Goal: Find specific page/section: Find specific page/section

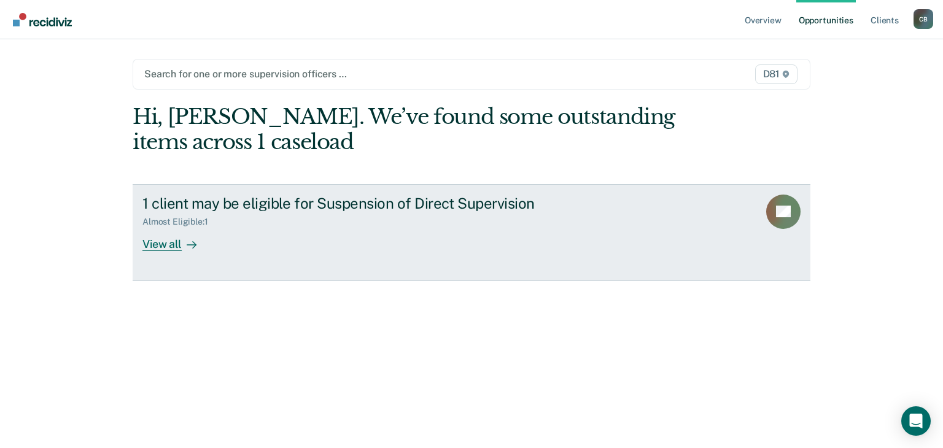
click at [158, 244] on div "View all" at bounding box center [176, 239] width 69 height 24
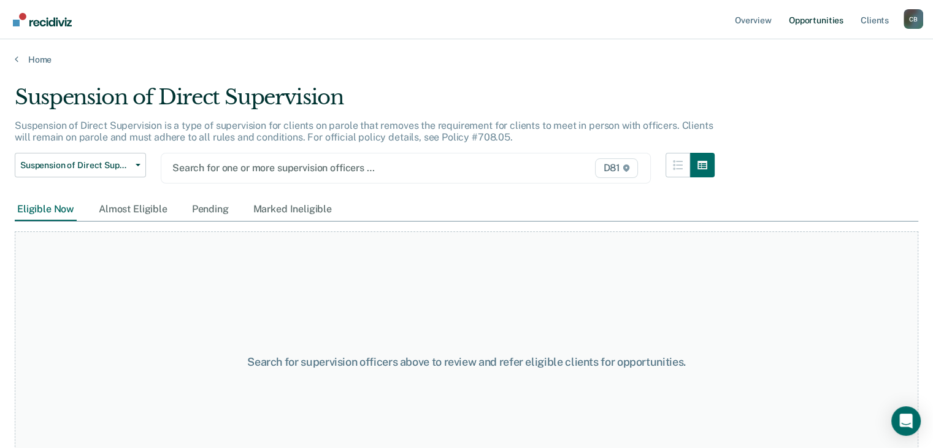
click at [824, 17] on link "Opportunities" at bounding box center [817, 19] width 60 height 39
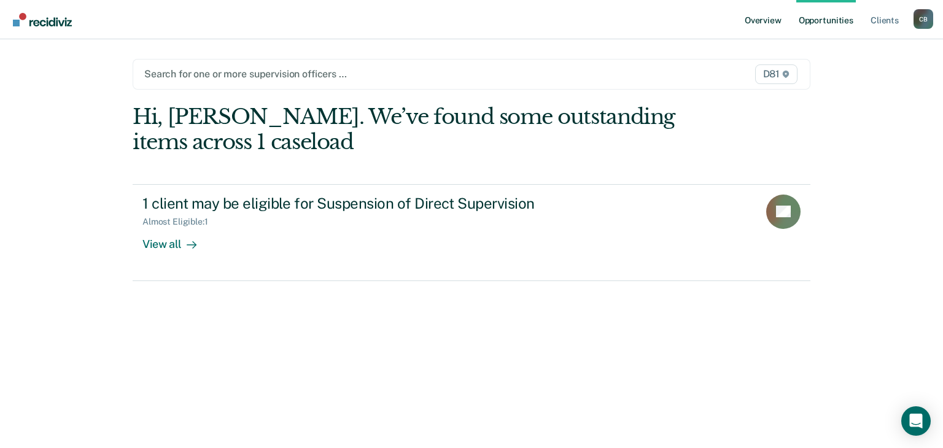
click at [771, 25] on link "Overview" at bounding box center [763, 19] width 42 height 39
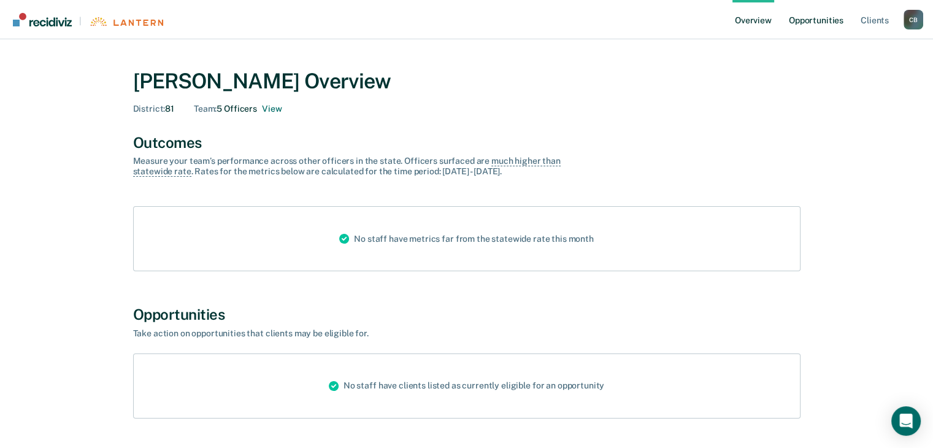
click at [805, 26] on link "Opportunities" at bounding box center [817, 19] width 60 height 39
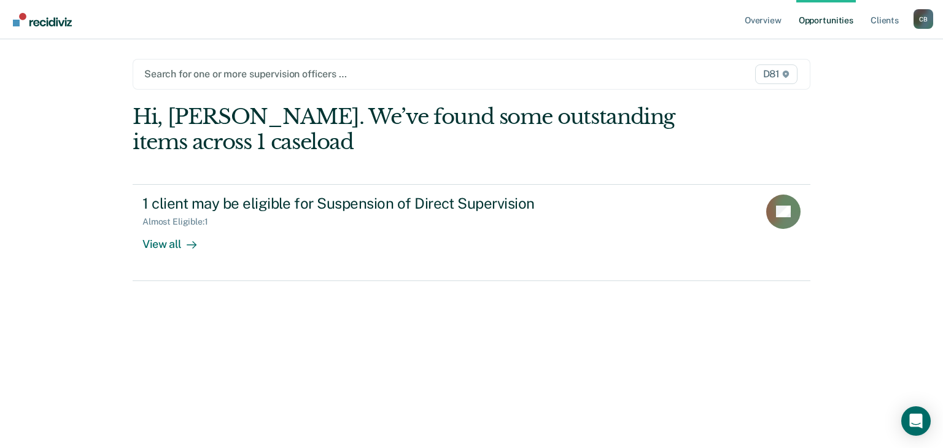
click at [859, 22] on ul "Overview Opportunities Client s" at bounding box center [827, 19] width 171 height 39
click at [832, 19] on link "Opportunities" at bounding box center [826, 19] width 60 height 39
click at [891, 23] on link "Client s" at bounding box center [884, 19] width 33 height 39
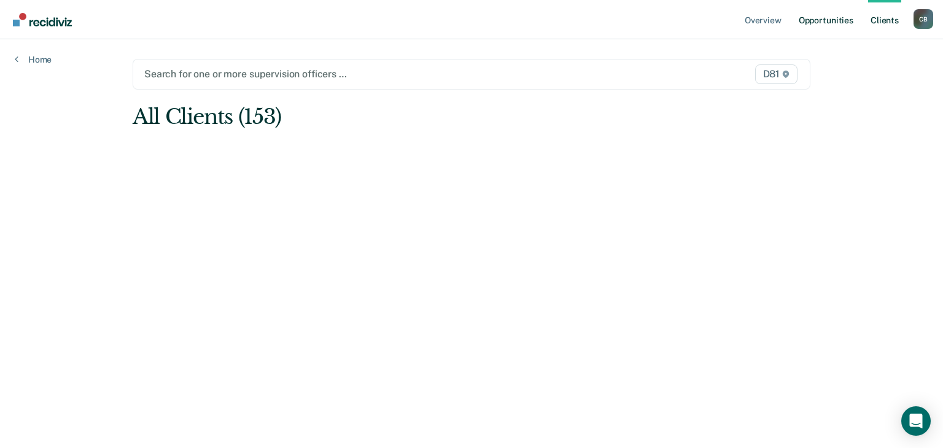
click at [802, 16] on link "Opportunities" at bounding box center [826, 19] width 60 height 39
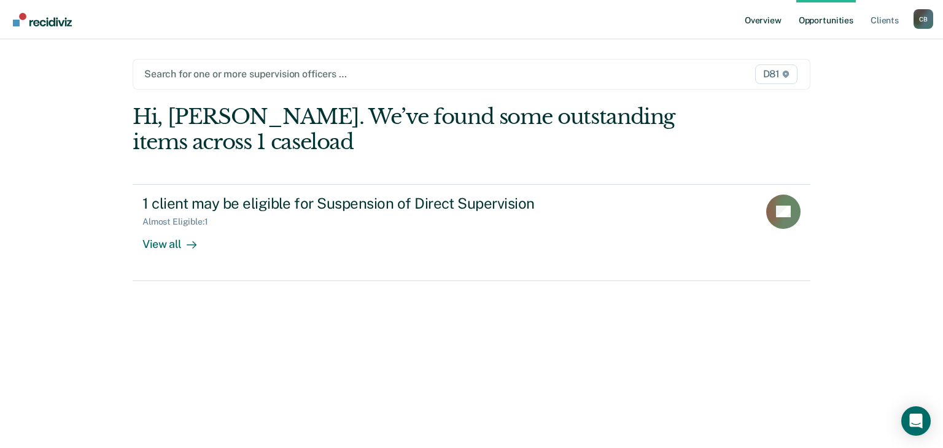
click at [762, 22] on link "Overview" at bounding box center [763, 19] width 42 height 39
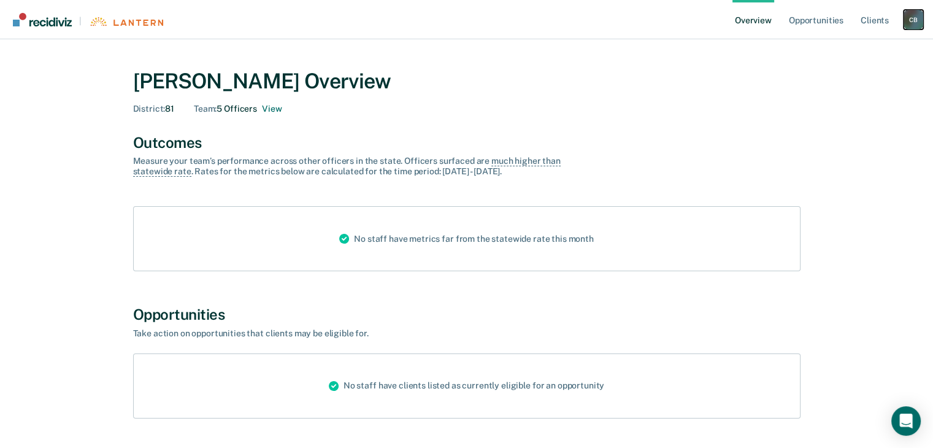
click at [910, 14] on div "C B" at bounding box center [914, 20] width 20 height 20
click at [829, 80] on link "Log Out" at bounding box center [864, 79] width 99 height 10
click at [814, 22] on link "Opportunities" at bounding box center [817, 19] width 60 height 39
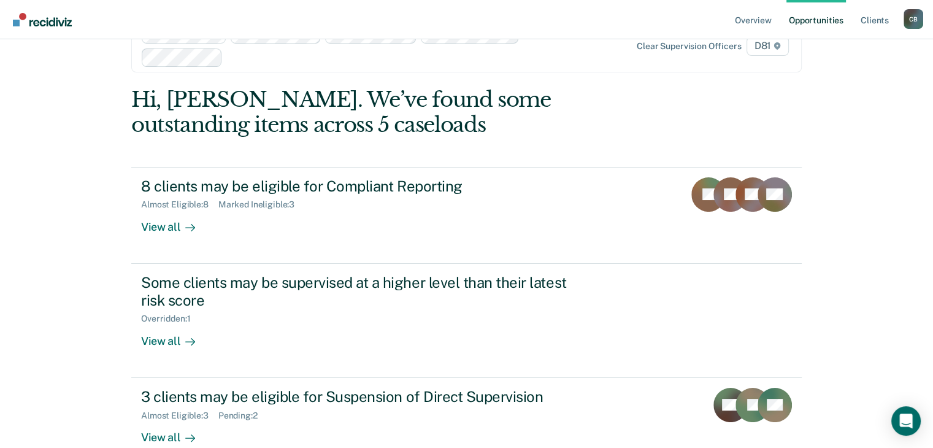
scroll to position [65, 0]
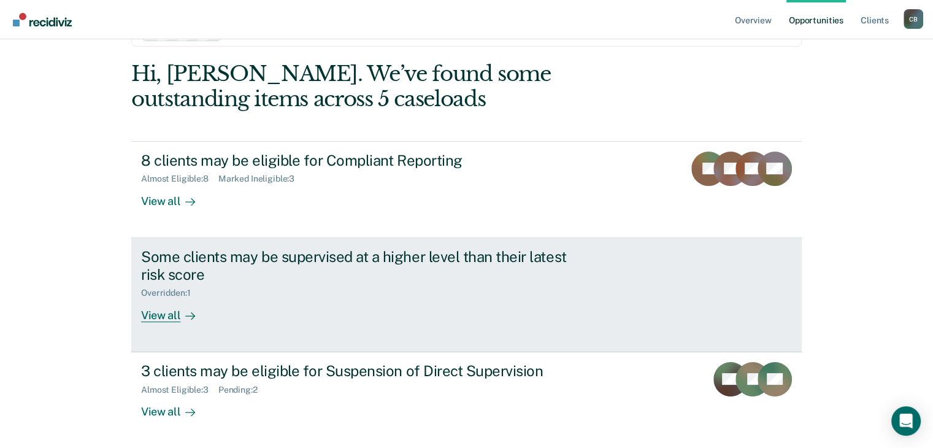
click at [172, 322] on link "Some clients may be supervised at a higher level than their latest risk score O…" at bounding box center [466, 295] width 671 height 114
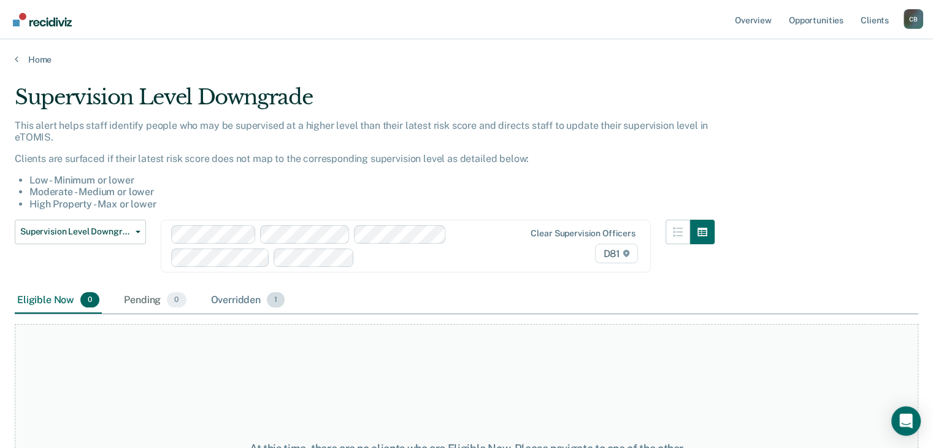
click at [230, 298] on div "Overridden 1" at bounding box center [248, 300] width 79 height 27
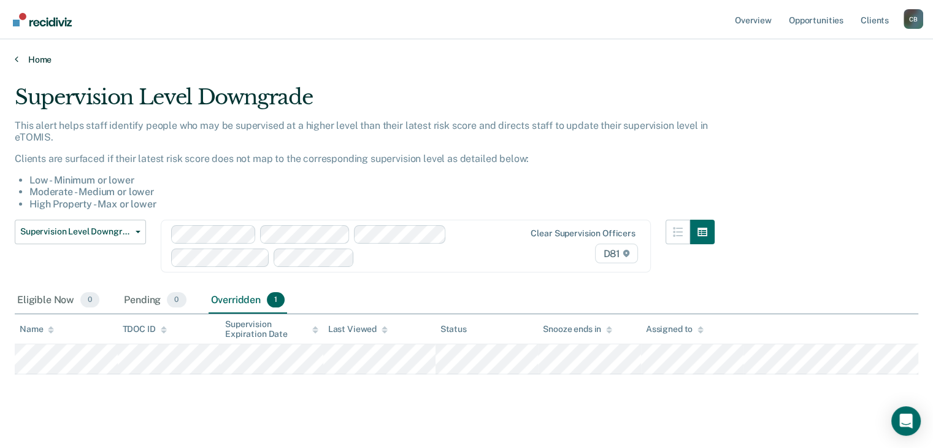
click at [37, 54] on link "Home" at bounding box center [467, 59] width 904 height 11
